Goal: Task Accomplishment & Management: Manage account settings

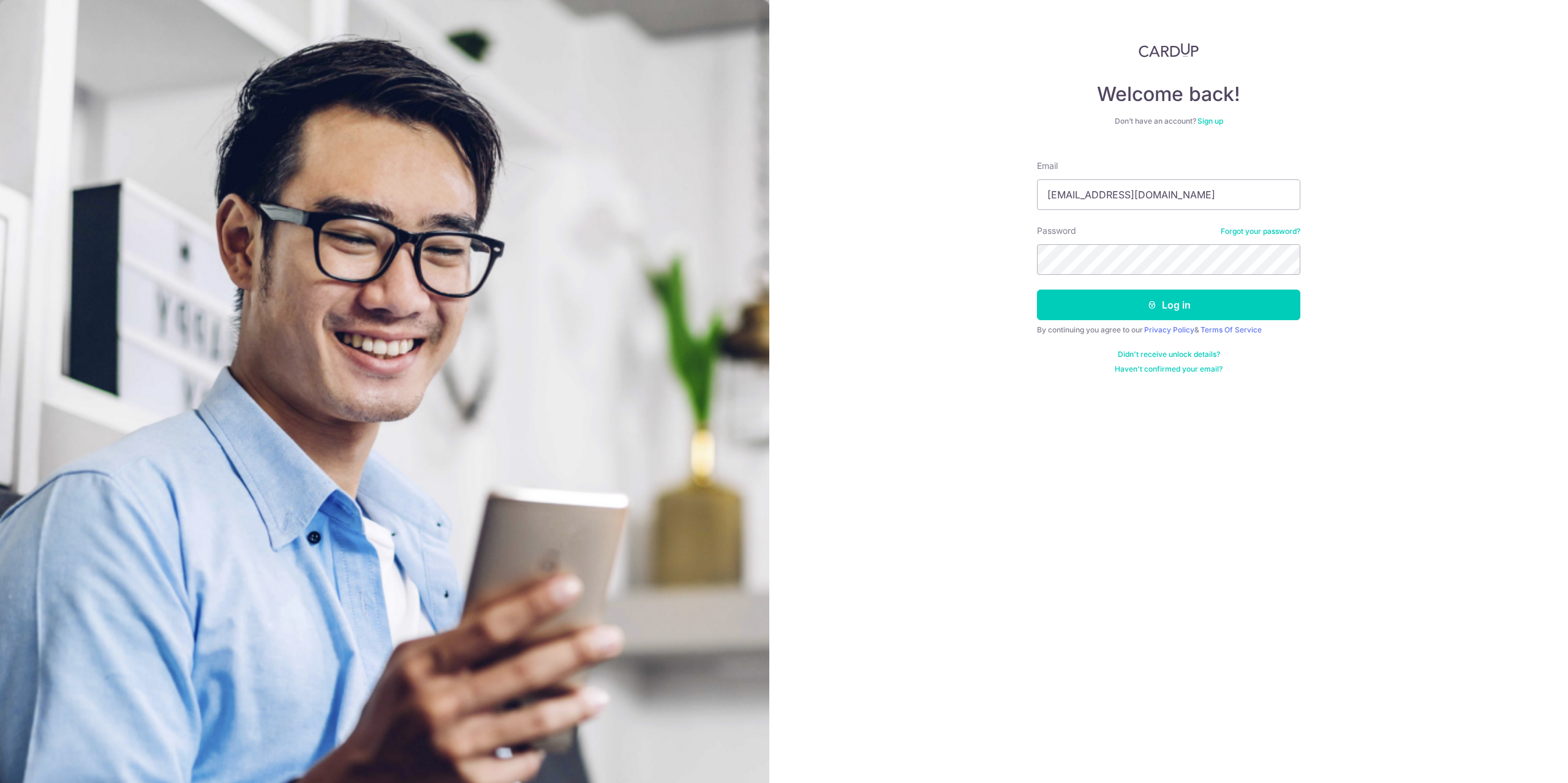
type input "[EMAIL_ADDRESS][DOMAIN_NAME]"
click at [1037, 290] on button "Log in" at bounding box center [1168, 305] width 264 height 30
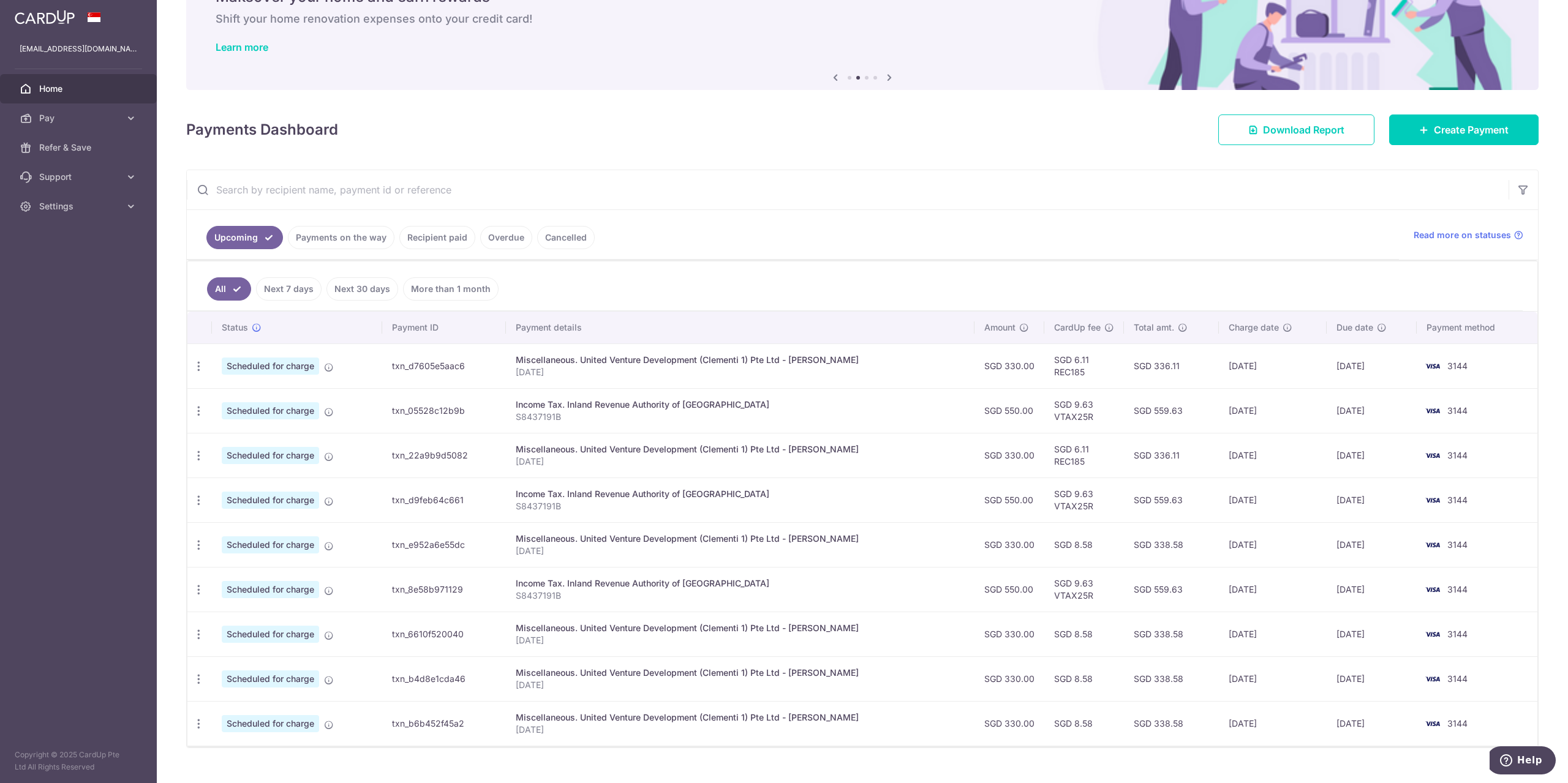
scroll to position [89, 0]
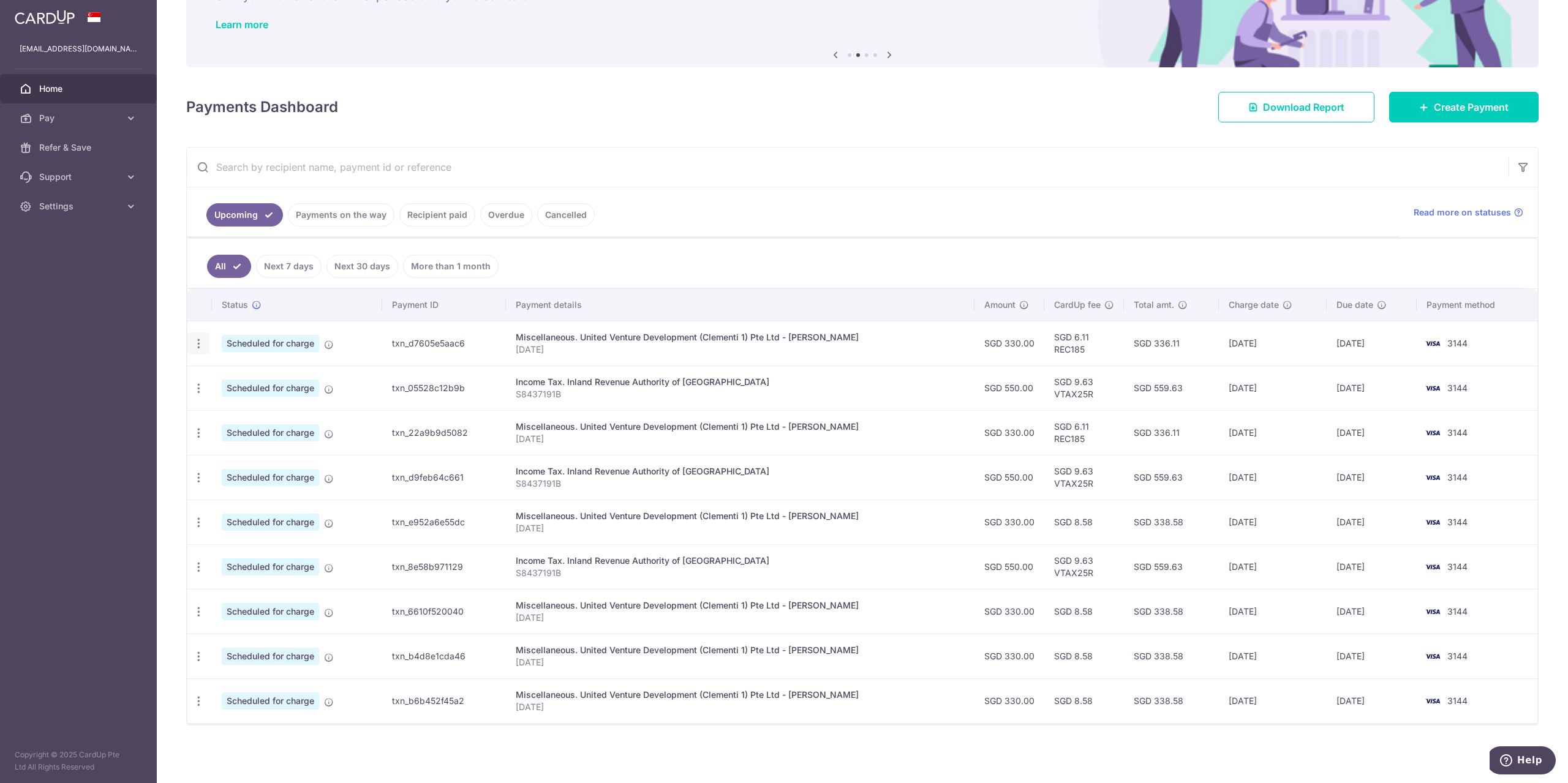
click at [201, 340] on icon "button" at bounding box center [199, 344] width 13 height 13
click at [247, 379] on span "Update payment" at bounding box center [264, 377] width 83 height 15
radio input "true"
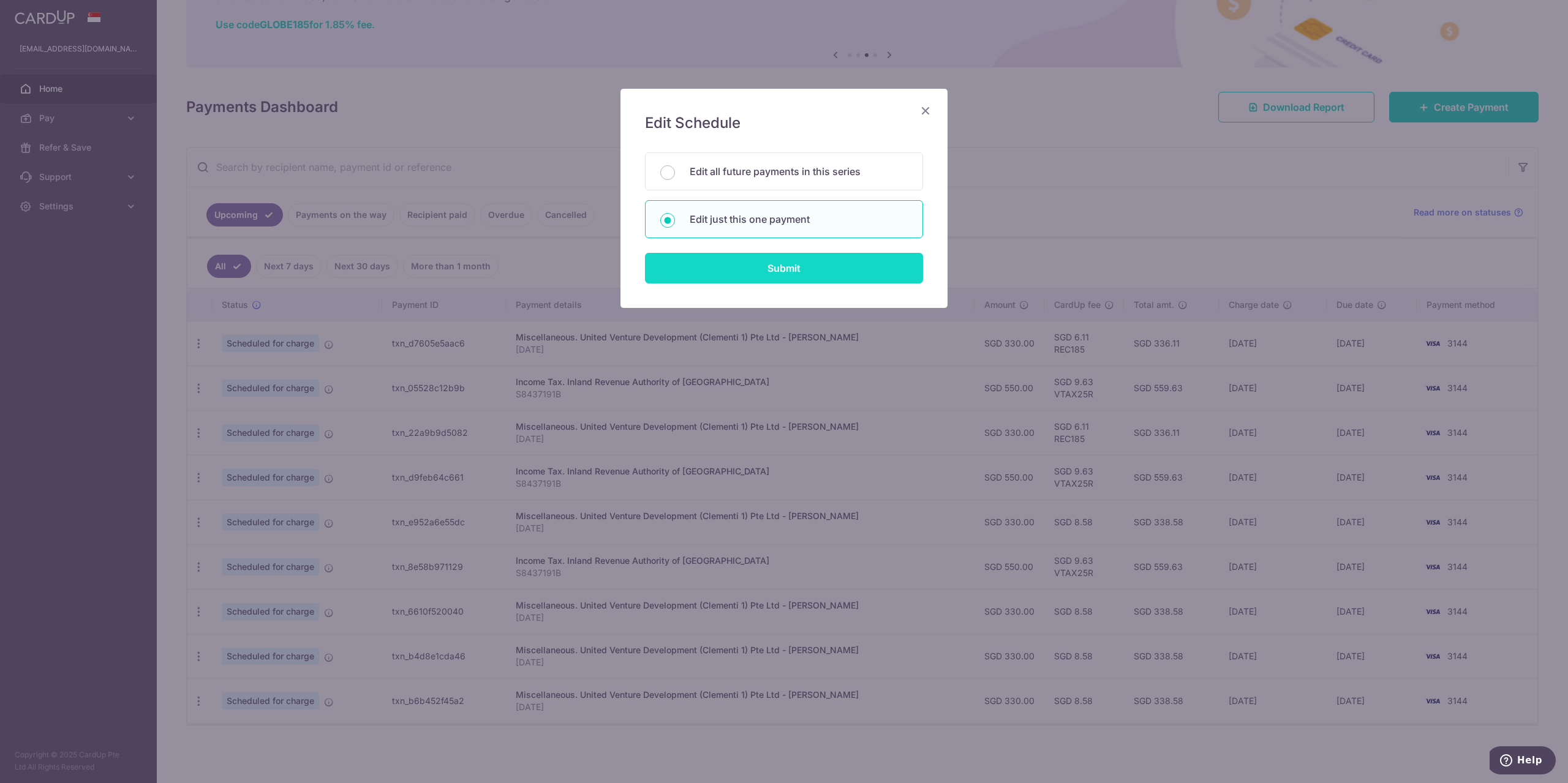
click at [783, 274] on input "Submit" at bounding box center [784, 268] width 278 height 30
radio input "true"
type input "330.00"
type input "[DATE]"
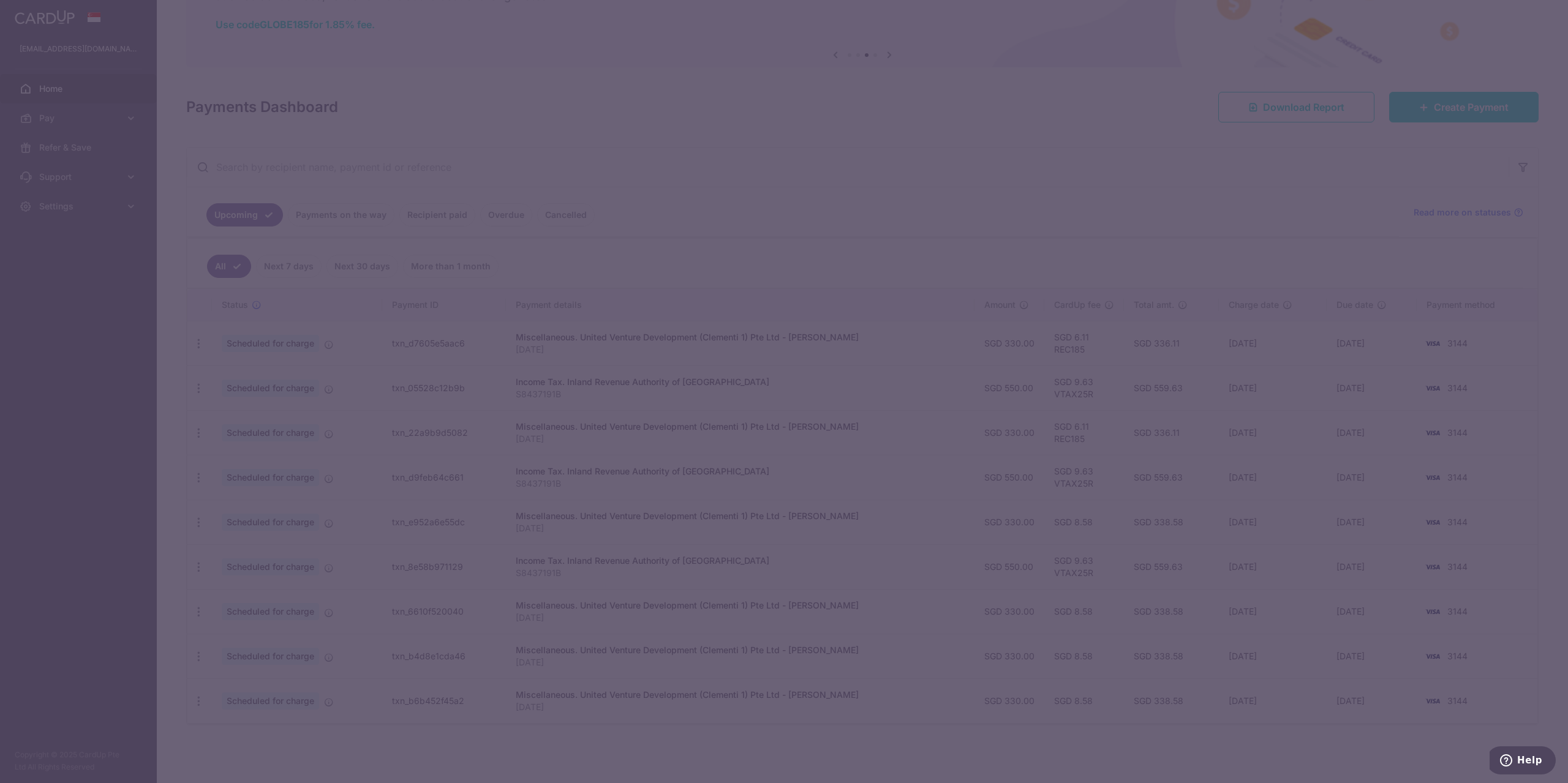
type input "REC185"
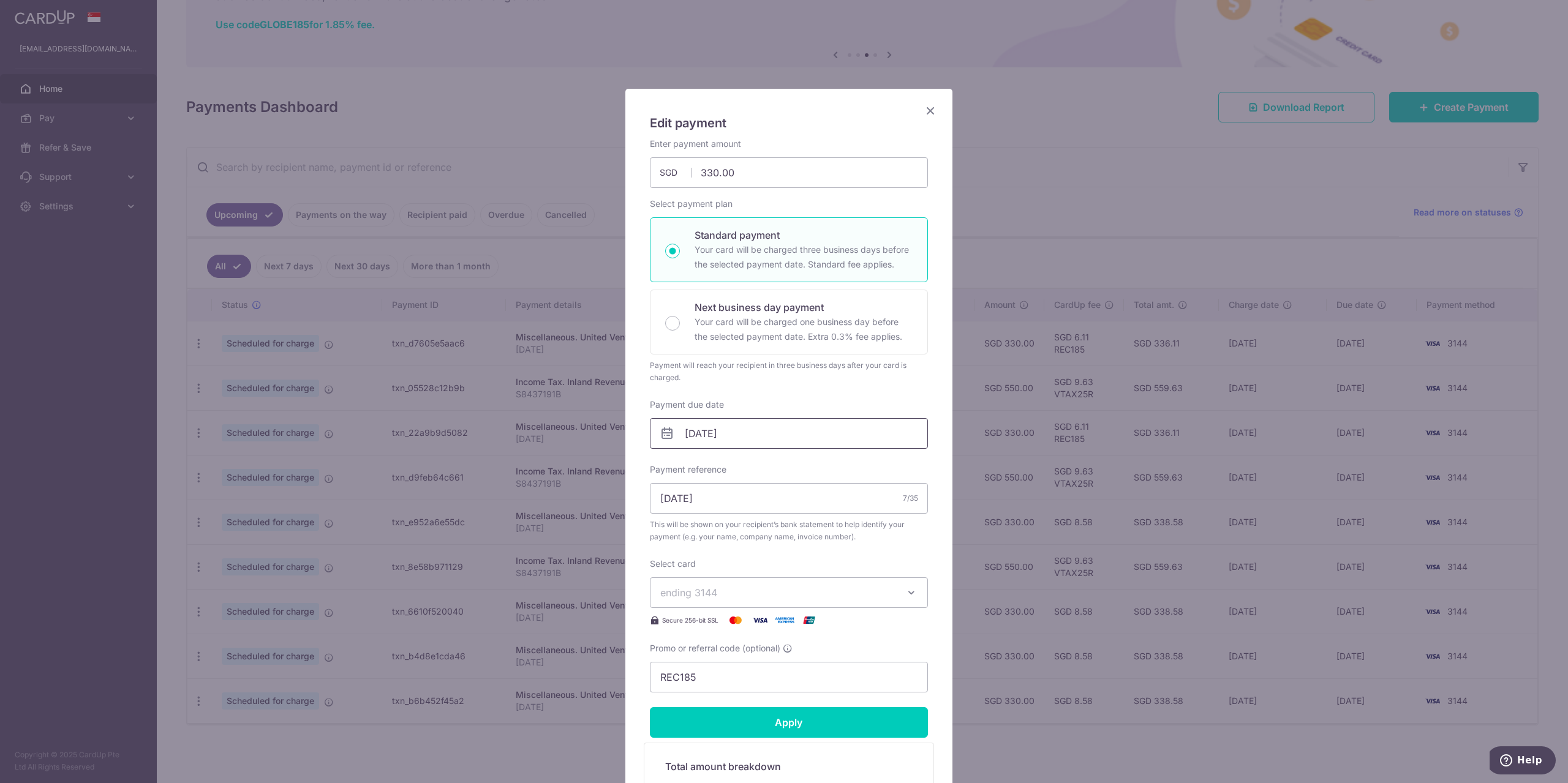
click at [774, 433] on input "[DATE]" at bounding box center [788, 434] width 278 height 30
click at [667, 467] on link "Prev" at bounding box center [667, 466] width 15 height 15
click at [775, 591] on link "20" at bounding box center [768, 594] width 19 height 19
type input "[DATE]"
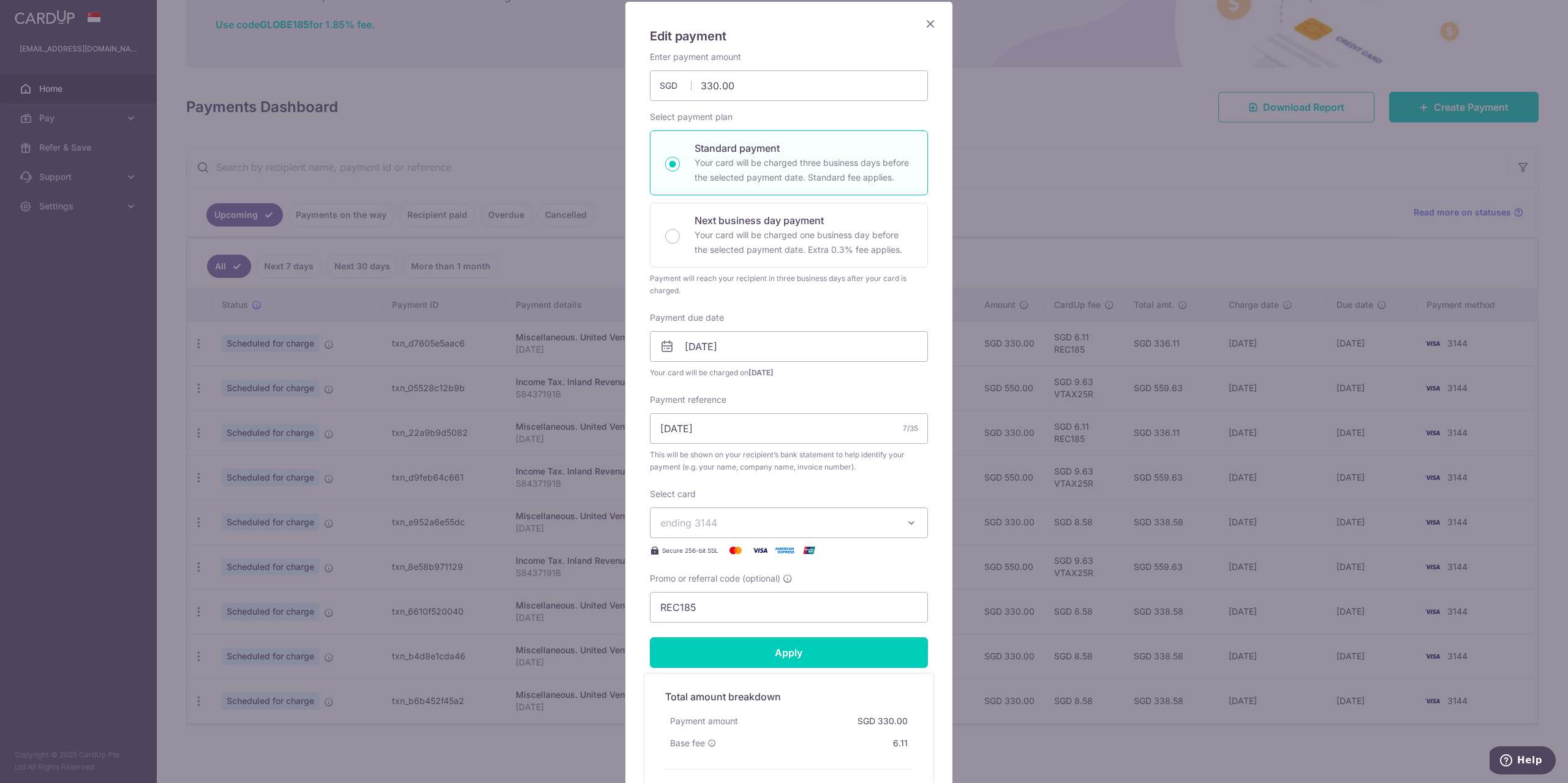
scroll to position [122, 0]
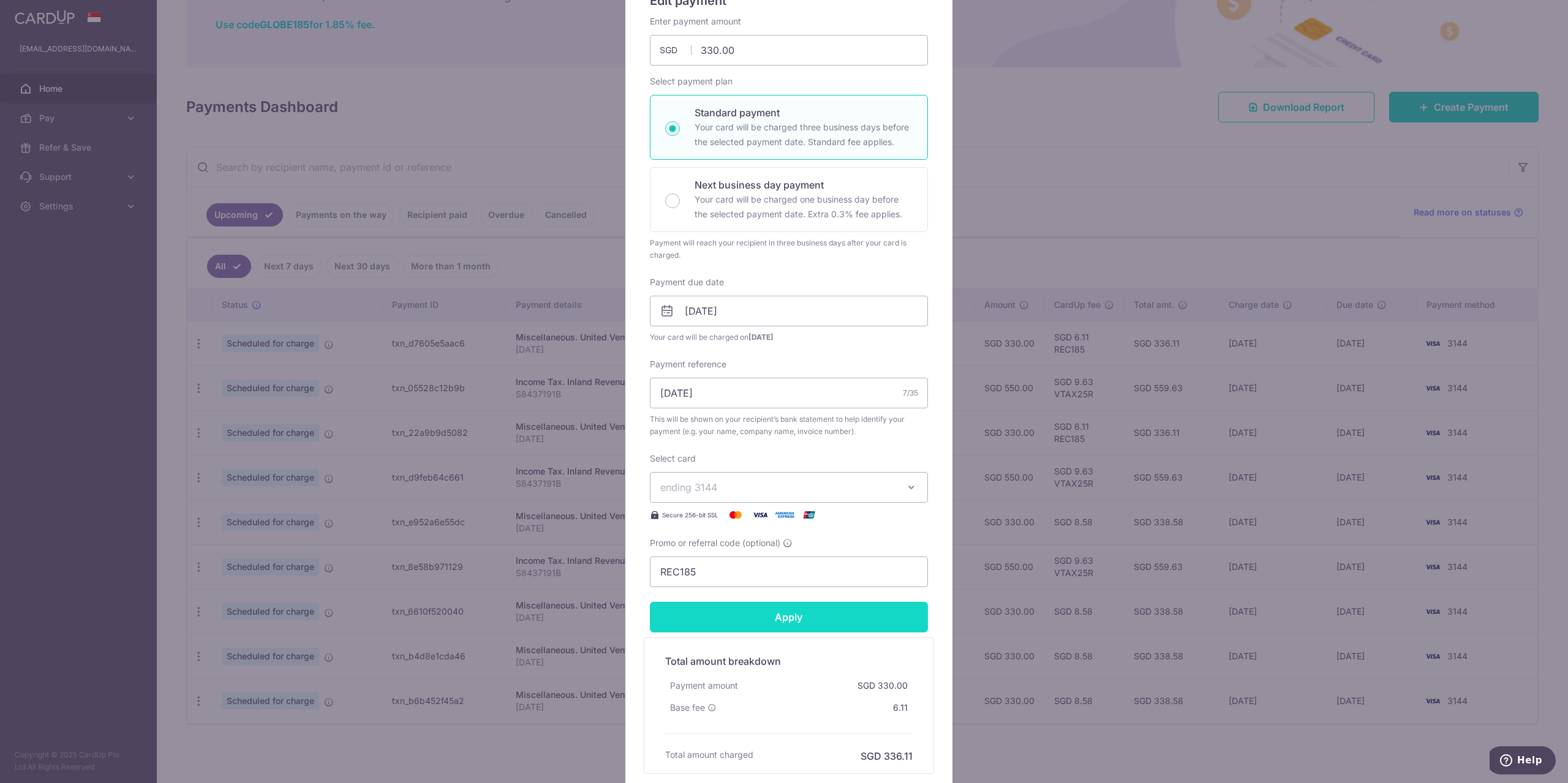
click at [795, 618] on input "Apply" at bounding box center [788, 617] width 278 height 30
type input "Successfully Applied"
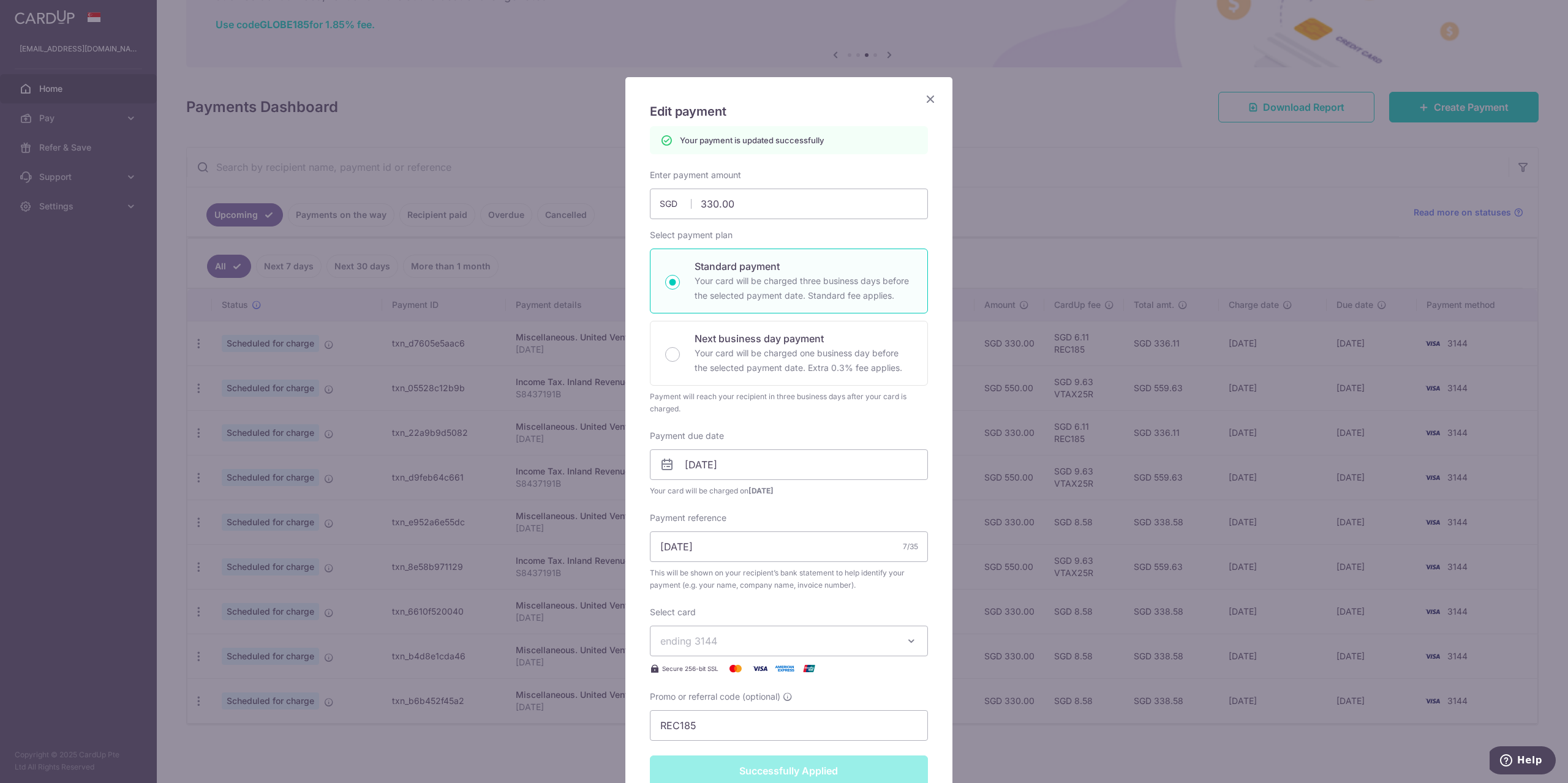
scroll to position [0, 0]
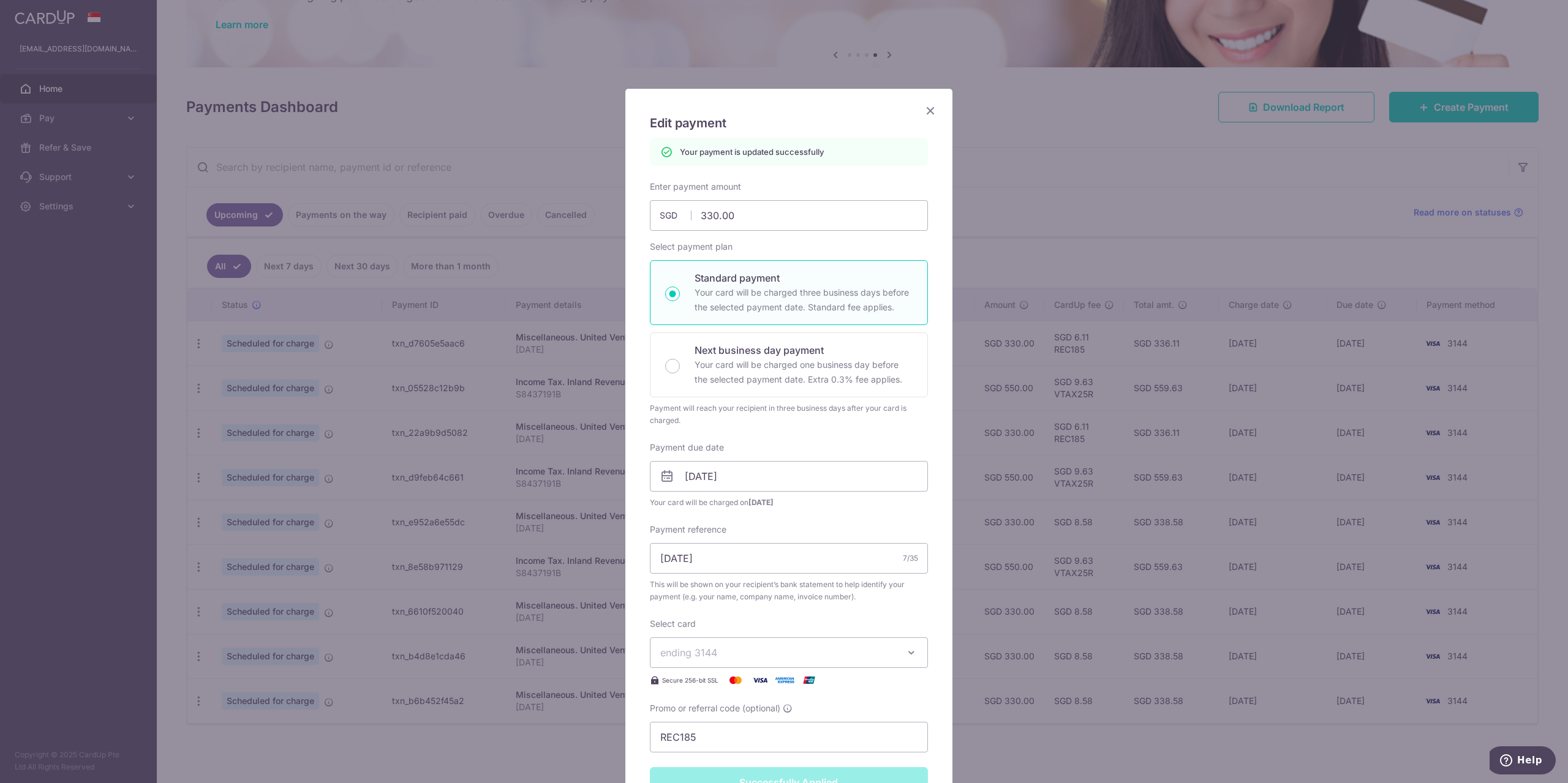
click at [929, 109] on icon "Close" at bounding box center [930, 111] width 15 height 15
